Goal: Task Accomplishment & Management: Use online tool/utility

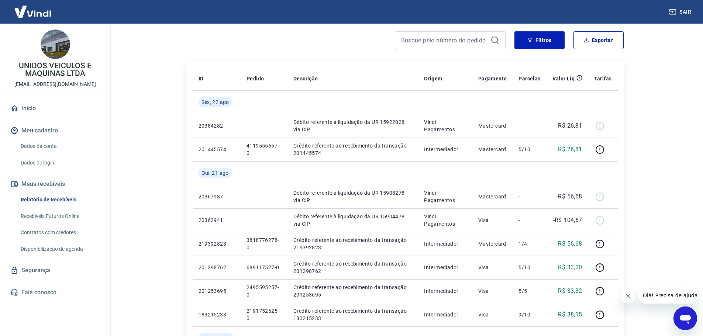
scroll to position [74, 0]
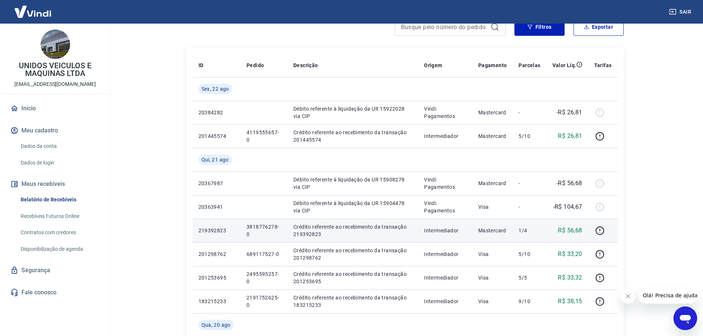
click at [253, 226] on p "3818776278-0" at bounding box center [264, 230] width 35 height 15
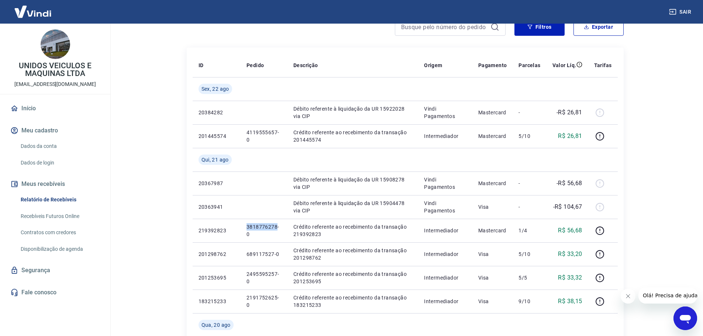
copy p "3818776278"
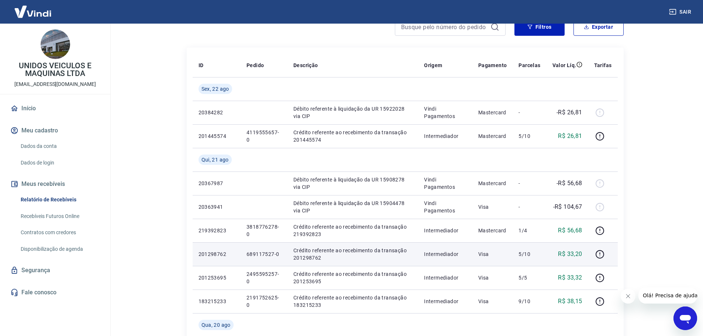
click at [261, 255] on p "689117527-0" at bounding box center [264, 254] width 35 height 7
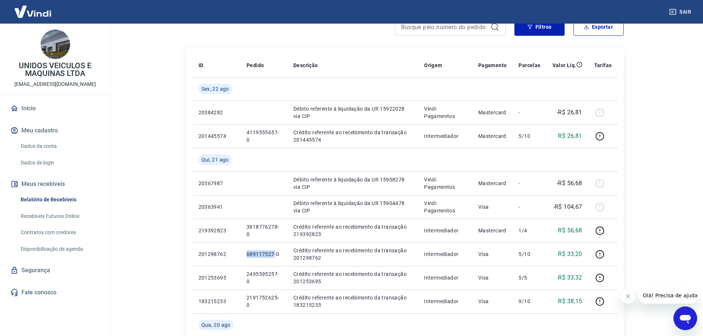
copy p "689117527"
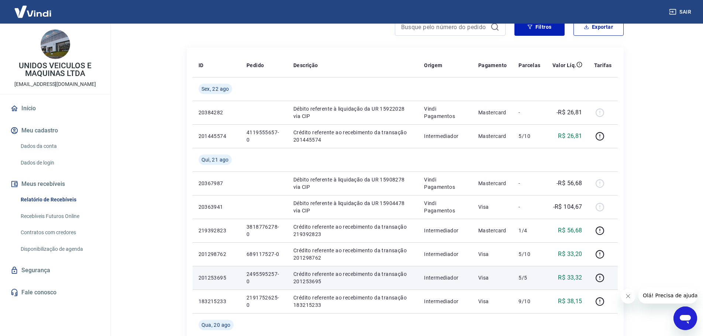
click at [262, 273] on p "2495595257-0" at bounding box center [264, 278] width 35 height 15
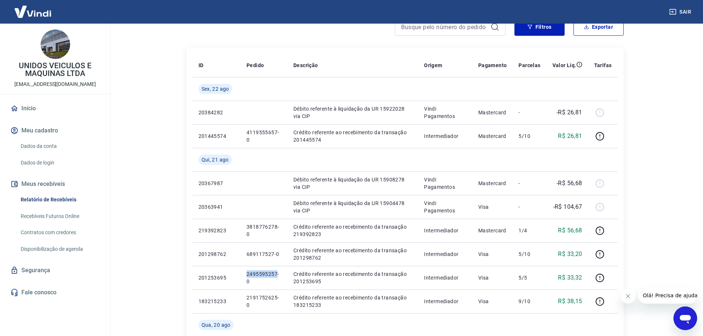
copy p "2495595257"
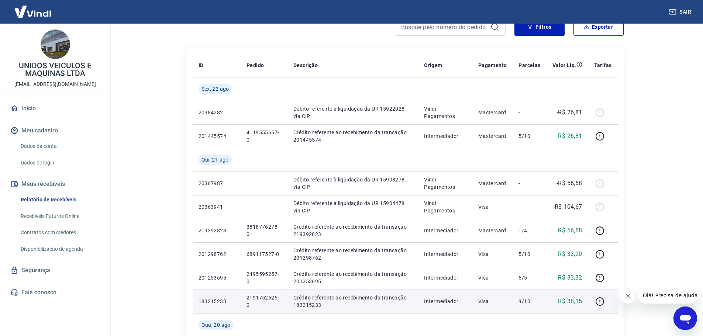
click at [249, 296] on p "2191752625-0" at bounding box center [264, 301] width 35 height 15
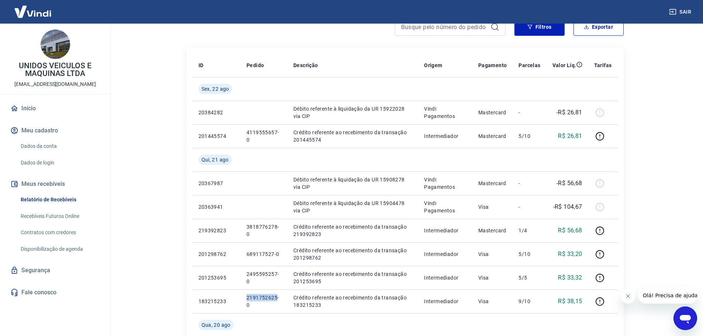
copy p "2191752625"
